Goal: Transaction & Acquisition: Book appointment/travel/reservation

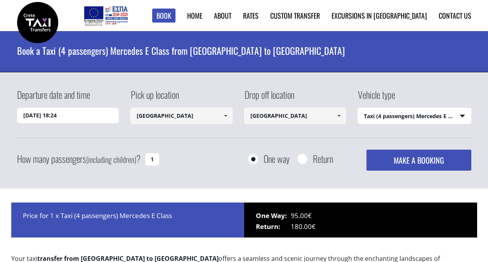
select select "540"
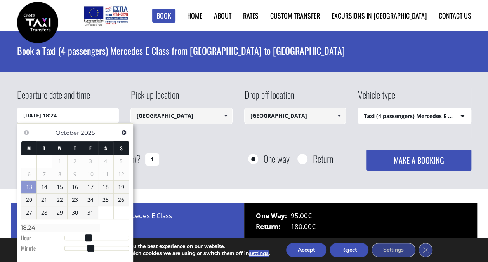
click at [36, 112] on input "13/10/2025 18:24" at bounding box center [68, 116] width 102 height 16
click at [127, 133] on link "Next" at bounding box center [123, 132] width 10 height 10
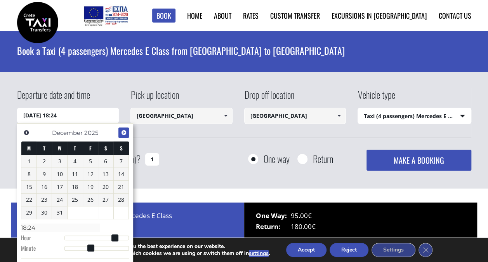
click at [127, 133] on link "Next" at bounding box center [123, 132] width 10 height 10
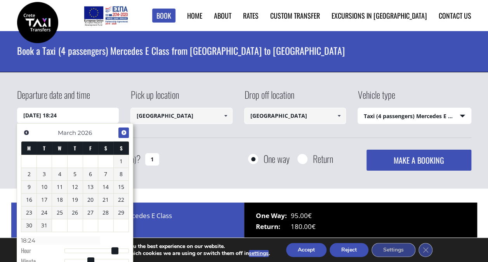
click at [127, 133] on link "Next" at bounding box center [123, 132] width 10 height 10
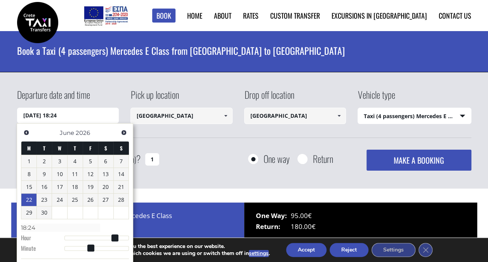
click at [27, 198] on link "22" at bounding box center [28, 199] width 15 height 12
type input "22/06/2026 00:00"
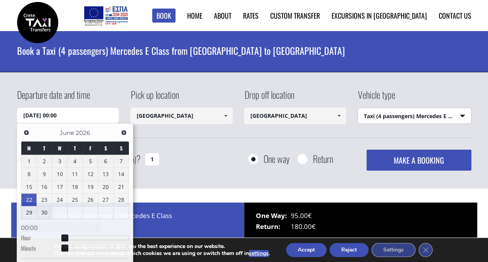
click at [463, 115] on select "Select vehicle type Taxi (4 passengers) Mercedes E Class Mini Van (7 passengers…" at bounding box center [414, 116] width 113 height 16
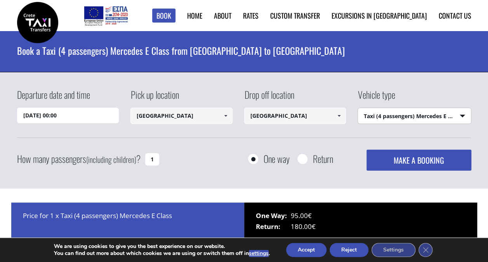
click at [358, 108] on select "Select vehicle type Taxi (4 passengers) Mercedes E Class Mini Van (7 passengers…" at bounding box center [414, 116] width 113 height 16
click at [298, 158] on input "Return" at bounding box center [302, 159] width 10 height 10
radio input "true"
type input "[GEOGRAPHIC_DATA]"
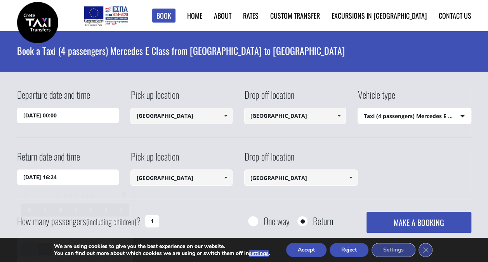
click at [47, 179] on input "14/10/2025 16:24" at bounding box center [68, 177] width 102 height 16
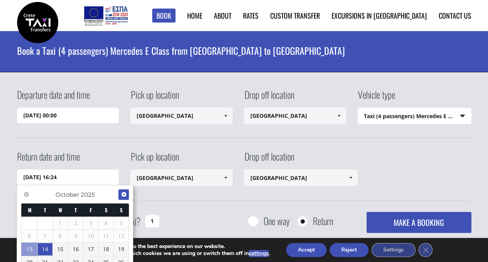
click at [124, 193] on span "Next" at bounding box center [124, 194] width 6 height 6
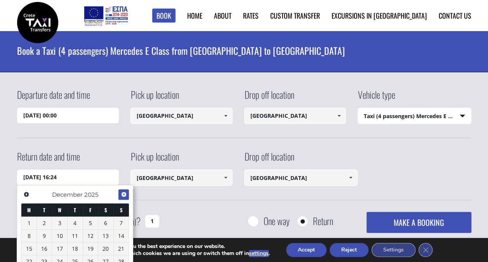
click at [124, 193] on span "Next" at bounding box center [124, 194] width 6 height 6
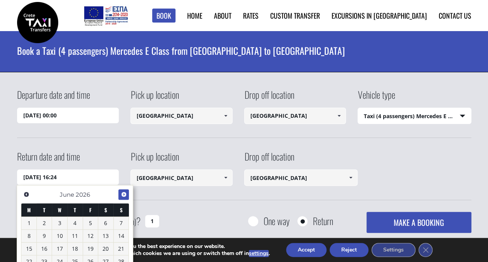
click at [124, 193] on span "Next" at bounding box center [124, 194] width 6 height 6
click at [59, 219] on link "1" at bounding box center [59, 223] width 15 height 12
type input "01/07/2026 16:24"
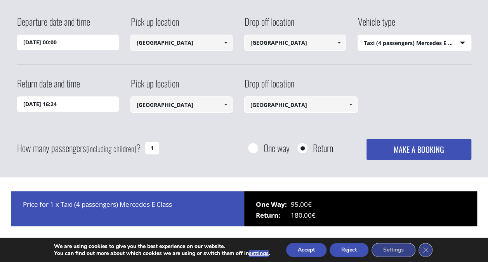
scroll to position [78, 0]
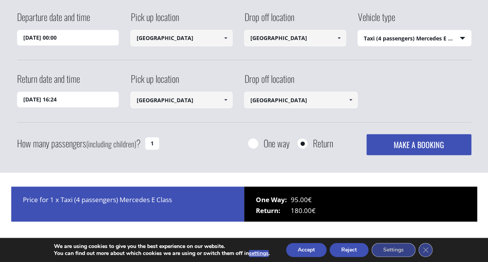
click at [149, 147] on input "1" at bounding box center [152, 143] width 14 height 12
type input "1"
click at [155, 142] on input "1" at bounding box center [152, 143] width 14 height 12
type input "2"
click at [411, 141] on button "MAKE A BOOKING" at bounding box center [418, 144] width 104 height 21
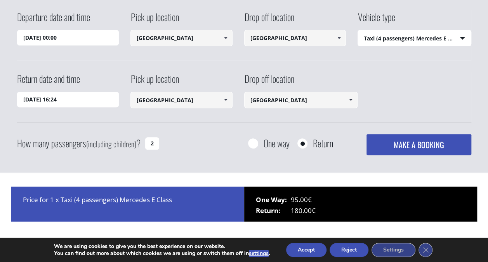
click at [419, 150] on button "MAKE A BOOKING" at bounding box center [418, 144] width 104 height 21
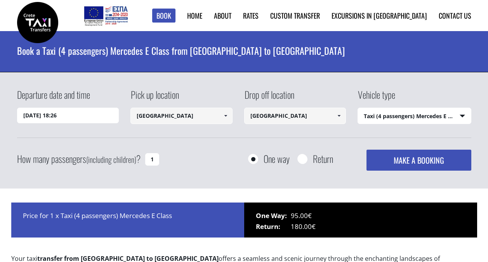
select select "540"
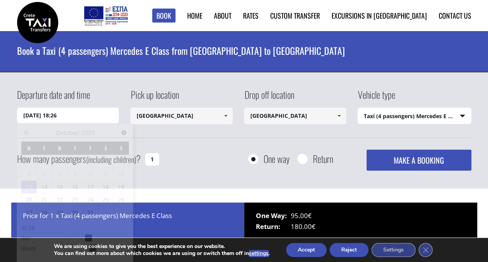
click at [59, 117] on input "[DATE] 18:26" at bounding box center [68, 116] width 102 height 16
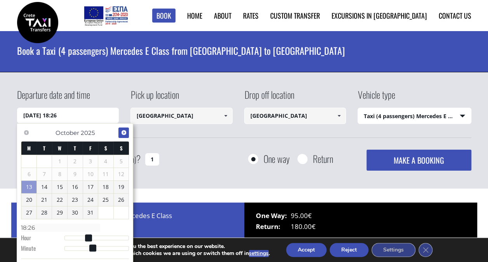
click at [124, 133] on span "Next" at bounding box center [124, 132] width 6 height 6
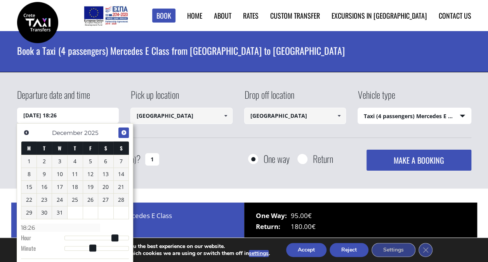
click at [124, 133] on span "Next" at bounding box center [124, 132] width 6 height 6
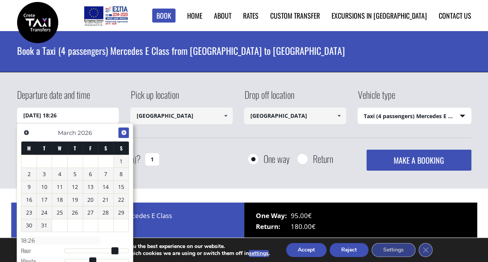
click at [124, 133] on span "Next" at bounding box center [124, 132] width 6 height 6
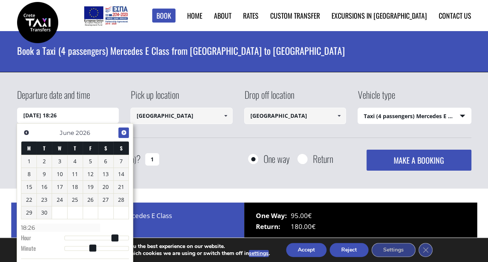
click at [124, 133] on span "Next" at bounding box center [124, 132] width 6 height 6
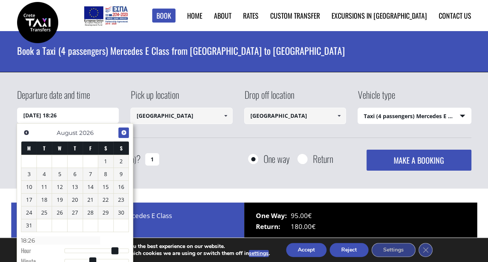
click at [124, 133] on span "Next" at bounding box center [124, 132] width 6 height 6
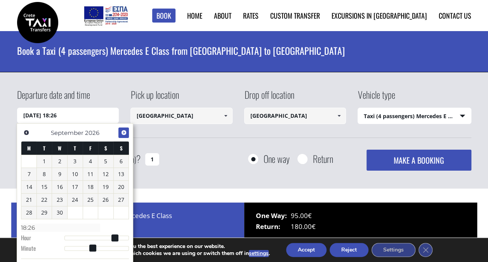
click at [124, 133] on span "Next" at bounding box center [124, 132] width 6 height 6
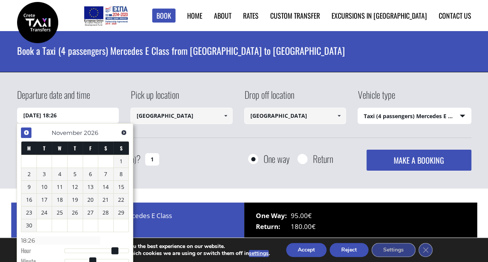
click at [27, 133] on span "Previous" at bounding box center [26, 132] width 6 height 6
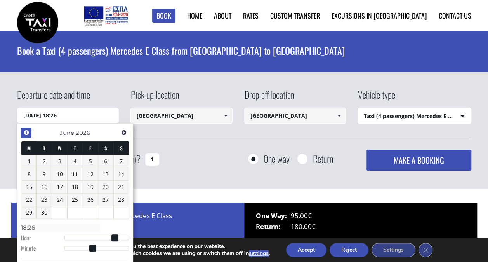
click at [27, 133] on span "Previous" at bounding box center [26, 132] width 6 height 6
click at [121, 130] on span "Next" at bounding box center [124, 132] width 6 height 6
click at [28, 200] on link "22" at bounding box center [28, 199] width 15 height 12
type input "22/06/2026 01:00"
type input "01:00"
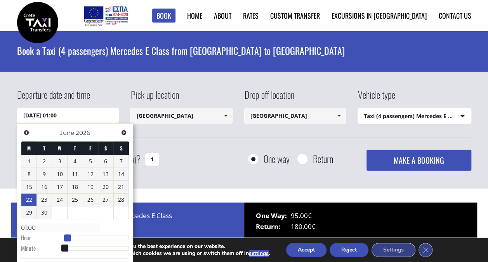
type input "22/06/2026 02:00"
type input "02:00"
type input "22/06/2026 03:00"
type input "03:00"
type input "22/06/2026 04:00"
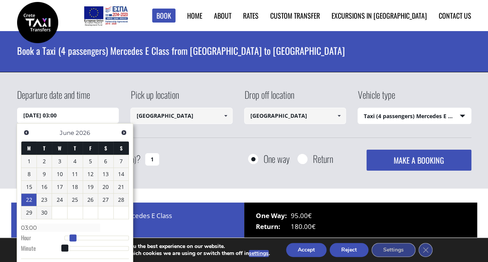
type input "04:00"
type input "22/06/2026 05:00"
type input "05:00"
type input "22/06/2026 06:00"
type input "06:00"
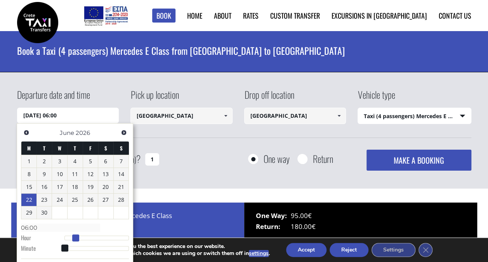
type input "22/06/2026 07:00"
type input "07:00"
type input "22/06/2026 08:00"
type input "08:00"
type input "22/06/2026 09:00"
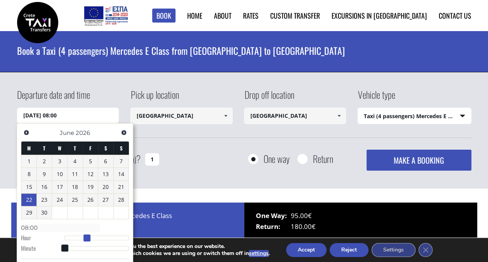
type input "09:00"
type input "22/06/2026 10:00"
type input "10:00"
type input "22/06/2026 11:00"
type input "11:00"
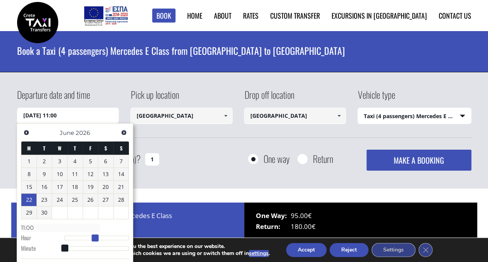
type input "22/06/2026 12:00"
type input "12:00"
drag, startPoint x: 65, startPoint y: 235, endPoint x: 98, endPoint y: 236, distance: 33.4
click at [98, 236] on span at bounding box center [98, 237] width 7 height 7
type input "22/06/2026 12:01"
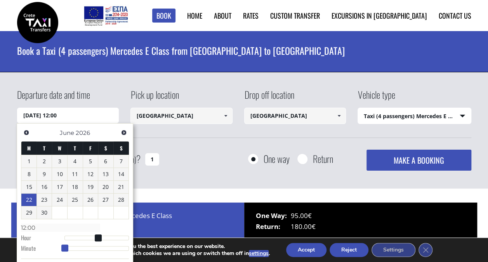
type input "12:01"
type input "22/06/2026 12:02"
type input "12:02"
type input "22/06/2026 12:03"
type input "12:03"
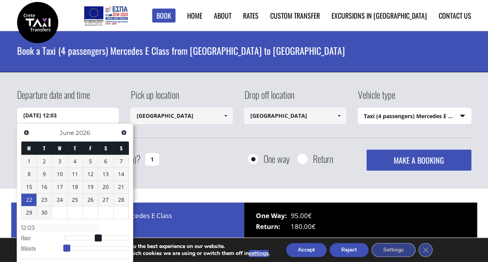
type input "22/06/2026 12:05"
type input "12:05"
type input "22/06/2026 12:06"
type input "12:06"
type input "22/06/2026 12:07"
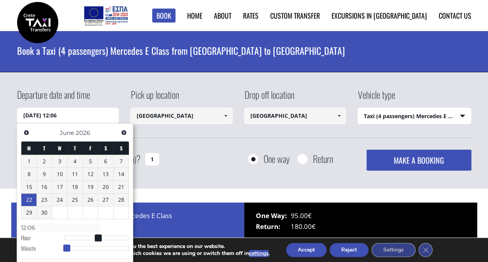
type input "12:07"
type input "22/06/2026 12:08"
type input "12:08"
type input "22/06/2026 12:09"
type input "12:09"
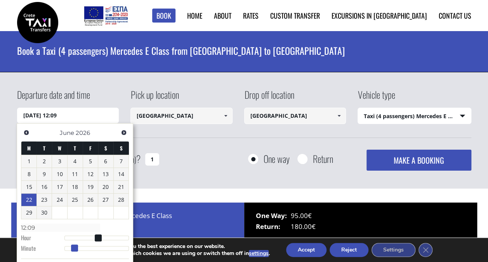
type input "22/06/2026 12:10"
type input "12:10"
type input "22/06/2026 12:11"
type input "12:11"
type input "22/06/2026 12:12"
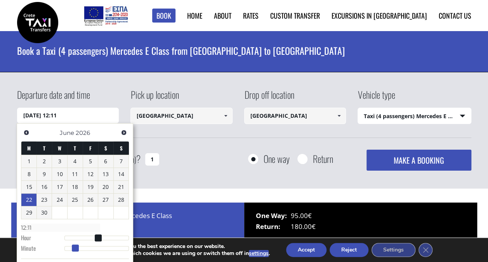
type input "12:12"
type input "22/06/2026 12:13"
type input "12:13"
type input "22/06/2026 12:14"
type input "12:14"
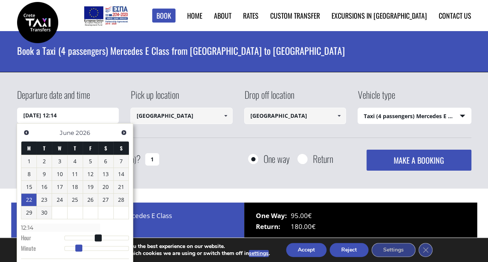
type input "22/06/2026 12:16"
type input "12:16"
type input "22/06/2026 12:18"
type input "12:18"
type input "22/06/2026 12:19"
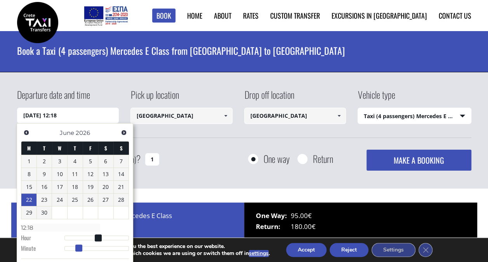
type input "12:19"
type input "22/06/2026 12:18"
type input "12:18"
type input "22/06/2026 12:17"
type input "12:17"
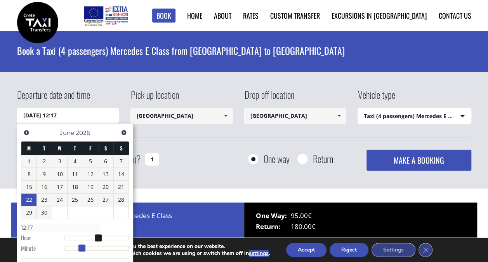
type input "22/06/2026 12:16"
type input "12:16"
type input "22/06/2026 12:15"
type input "12:15"
drag, startPoint x: 65, startPoint y: 247, endPoint x: 81, endPoint y: 245, distance: 16.0
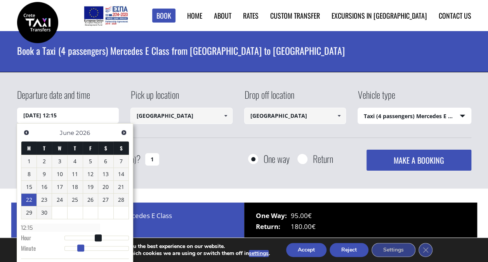
click at [81, 245] on span at bounding box center [80, 247] width 7 height 7
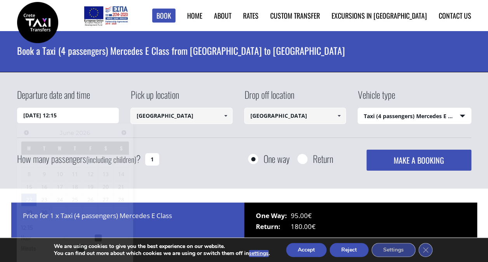
click at [195, 157] on div "How many passengers (including children) ? 1 One way Return MAKE A BOOKING Plea…" at bounding box center [244, 159] width 454 height 21
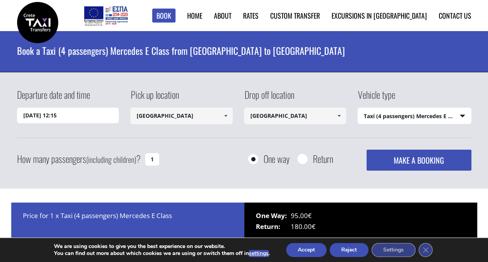
click at [303, 156] on input "Return" at bounding box center [302, 159] width 10 height 10
radio input "true"
type input "[GEOGRAPHIC_DATA]"
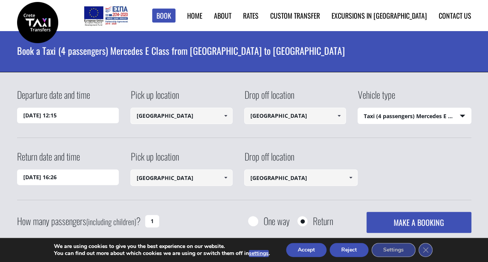
click at [64, 176] on input "14/10/2025 16:26" at bounding box center [68, 177] width 102 height 16
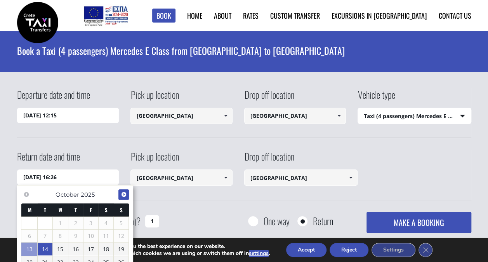
click at [126, 195] on span "Next" at bounding box center [124, 194] width 6 height 6
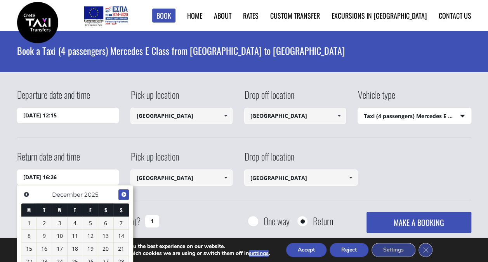
click at [126, 195] on span "Next" at bounding box center [124, 194] width 6 height 6
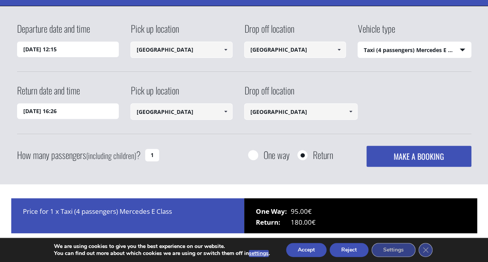
scroll to position [93, 0]
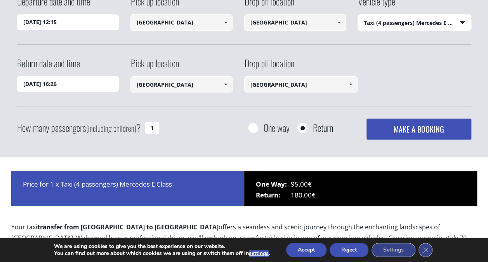
click at [49, 85] on input "14/10/2025 16:26" at bounding box center [68, 84] width 102 height 16
click at [72, 86] on input "14/10/2025 16:26" at bounding box center [68, 84] width 102 height 16
click at [30, 81] on input "14/10/2025 16:26" at bounding box center [68, 84] width 102 height 16
click at [43, 83] on input "14/10/2025 16:26" at bounding box center [68, 84] width 102 height 16
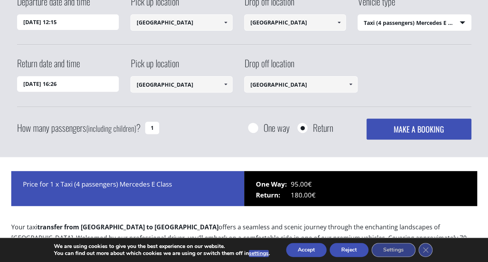
click at [82, 82] on input "14/10/2025 16:26" at bounding box center [68, 84] width 102 height 16
type input "1"
click at [61, 62] on label "Return date and time" at bounding box center [48, 66] width 63 height 20
click at [61, 76] on input "Return date and time" at bounding box center [68, 84] width 102 height 16
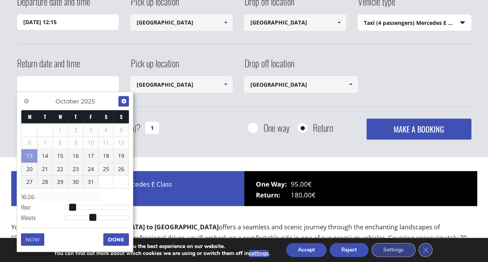
click at [126, 99] on span "Next" at bounding box center [124, 101] width 6 height 6
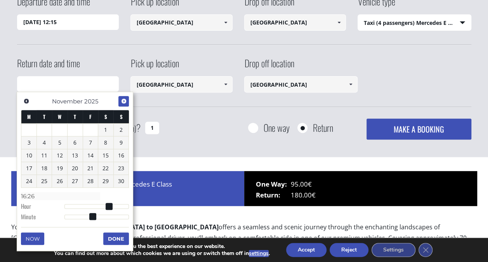
click at [126, 99] on span "Next" at bounding box center [124, 101] width 6 height 6
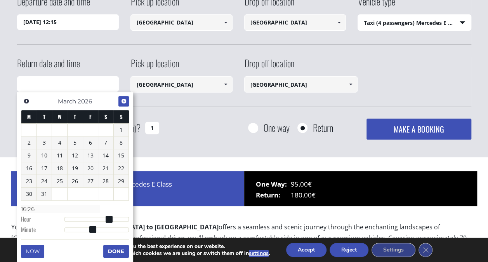
click at [126, 99] on span "Next" at bounding box center [124, 101] width 6 height 6
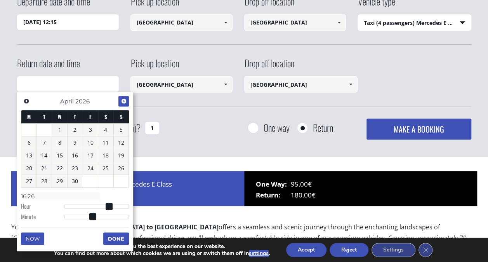
click at [126, 99] on span "Next" at bounding box center [124, 101] width 6 height 6
click at [57, 128] on link "1" at bounding box center [59, 129] width 15 height 12
type input "01/07/2026 15:26"
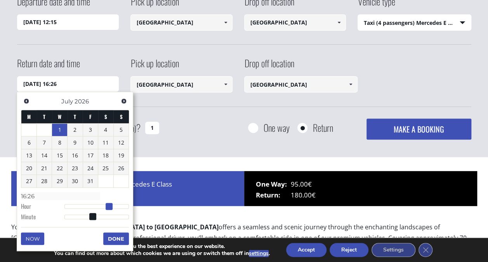
type input "15:26"
type input "01/07/2026 14:26"
type input "14:26"
type input "01/07/2026 13:26"
type input "13:26"
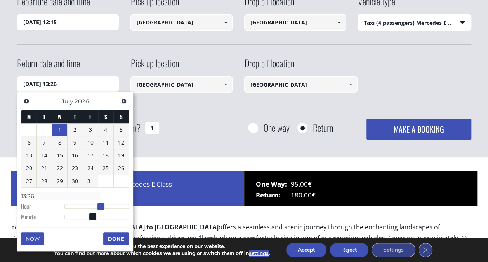
type input "01/07/2026 12:26"
type input "12:26"
type input "01/07/2026 11:26"
type input "11:26"
type input "01/07/2026 10:26"
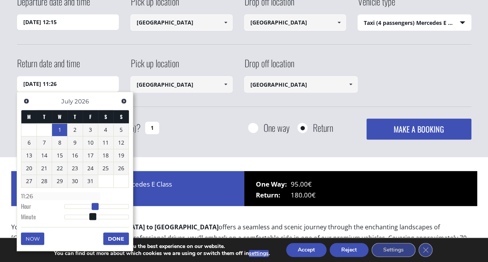
type input "10:26"
type input "01/07/2026 09:26"
type input "09:26"
type input "01/07/2026 08:26"
type input "08:26"
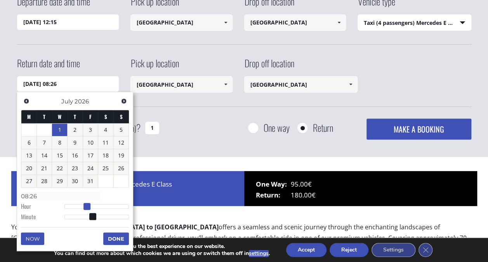
type input "01/07/2026 07:26"
type input "07:26"
type input "01/07/2026 06:26"
type input "06:26"
type input "01/07/2026 07:26"
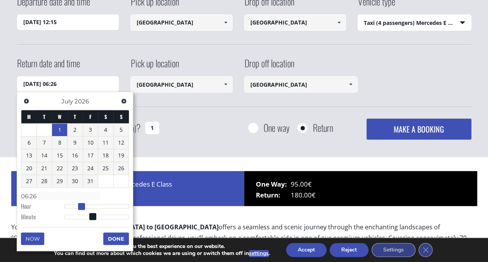
type input "07:26"
type input "01/07/2026 08:26"
type input "08:26"
drag, startPoint x: 110, startPoint y: 203, endPoint x: 87, endPoint y: 202, distance: 23.0
click at [87, 203] on span at bounding box center [86, 206] width 7 height 7
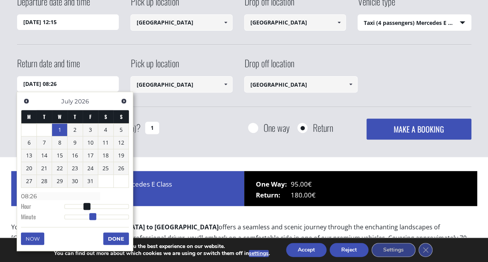
type input "01/07/2026 08:25"
type input "08:25"
type input "01/07/2026 08:24"
type input "08:24"
type input "01/07/2026 08:23"
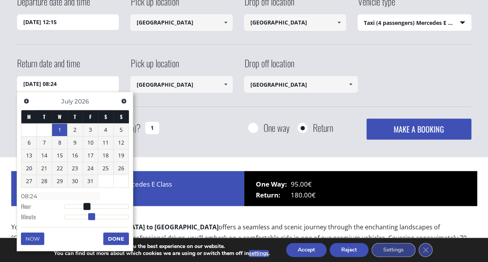
type input "08:23"
type input "01/07/2026 08:22"
type input "08:22"
type input "01/07/2026 08:21"
type input "08:21"
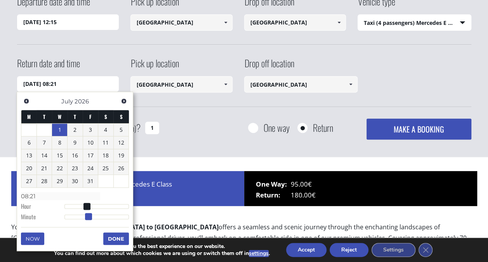
type input "01/07/2026 08:20"
type input "08:20"
type input "01/07/2026 08:19"
type input "08:19"
type input "01/07/2026 08:18"
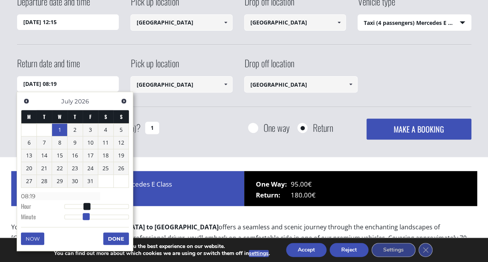
type input "08:18"
type input "01/07/2026 08:17"
type input "08:17"
type input "01/07/2026 08:16"
type input "08:16"
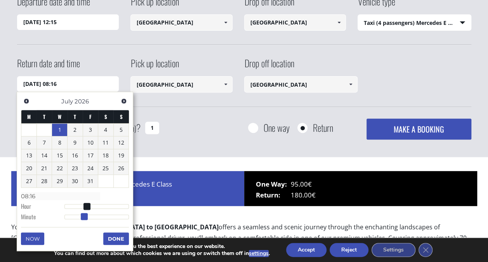
type input "01/07/2026 08:15"
type input "08:15"
type input "01/07/2026 08:14"
type input "08:14"
type input "01/07/2026 08:13"
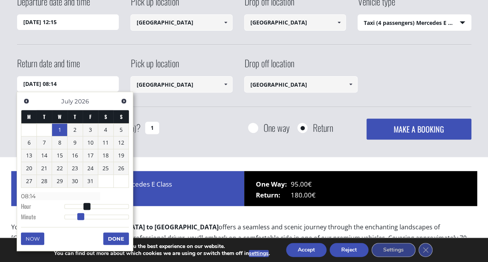
type input "08:13"
type input "01/07/2026 08:12"
type input "08:12"
type input "01/07/2026 08:11"
type input "08:11"
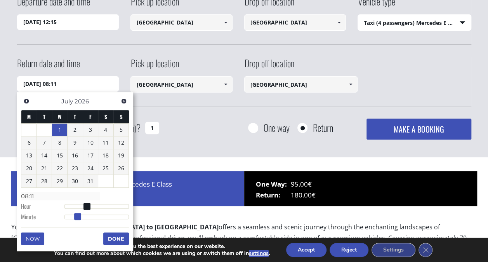
type input "01/07/2026 08:10"
type input "08:10"
type input "01/07/2026 08:09"
type input "08:09"
type input "01/07/2026 08:08"
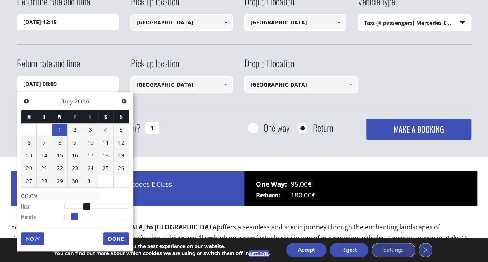
type input "08:08"
type input "01/07/2026 08:07"
type input "08:07"
type input "01/07/2026 08:06"
type input "08:06"
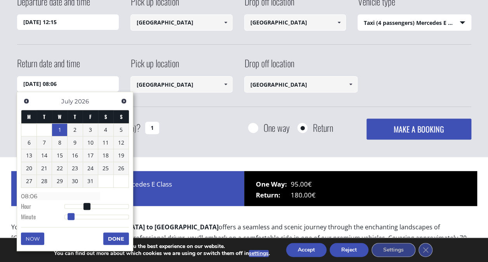
type input "01/07/2026 08:05"
type input "08:05"
type input "01/07/2026 08:04"
type input "08:04"
type input "01/07/2026 08:03"
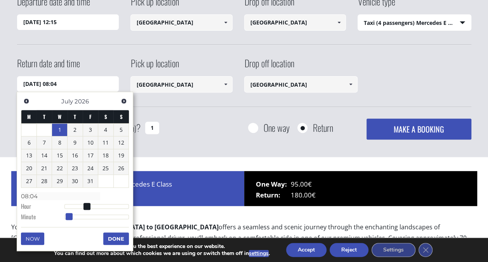
type input "08:03"
type input "01/07/2026 08:02"
type input "08:02"
type input "01/07/2026 08:01"
type input "08:01"
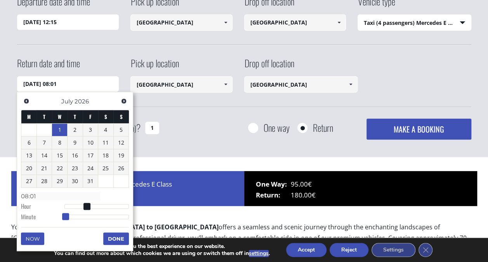
type input "01/07/2026 08:00"
type input "08:00"
drag, startPoint x: 94, startPoint y: 215, endPoint x: 65, endPoint y: 210, distance: 29.1
click at [65, 210] on dl "Time 08:00 Hour Minute Second Millisecond Microsecond Time Zone -1200 -1100 -10…" at bounding box center [75, 205] width 108 height 33
click at [116, 237] on button "Done" at bounding box center [116, 238] width 26 height 12
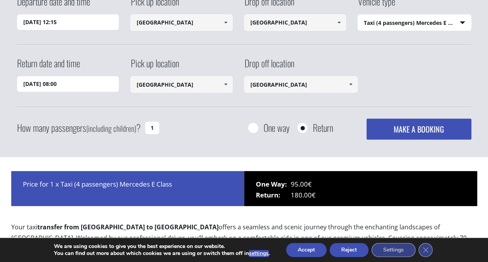
click at [408, 128] on button "MAKE A BOOKING" at bounding box center [418, 128] width 104 height 21
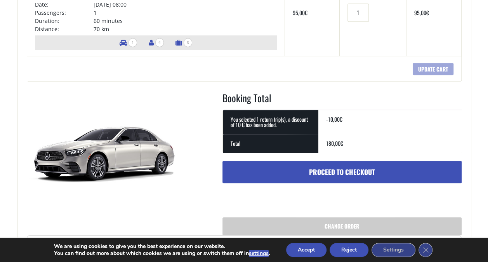
scroll to position [233, 0]
